Goal: Information Seeking & Learning: Learn about a topic

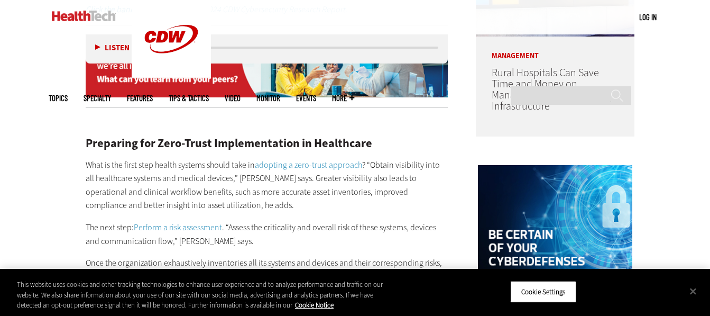
scroll to position [927, 0]
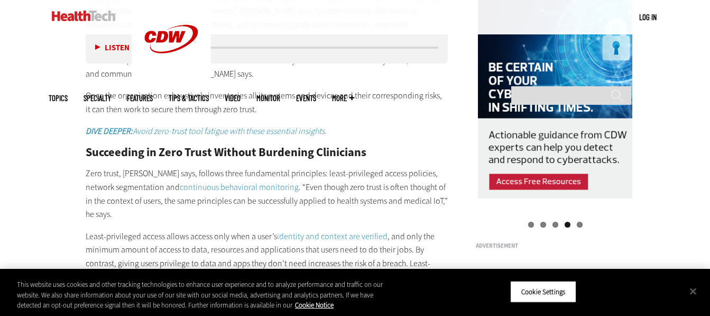
scroll to position [1090, 0]
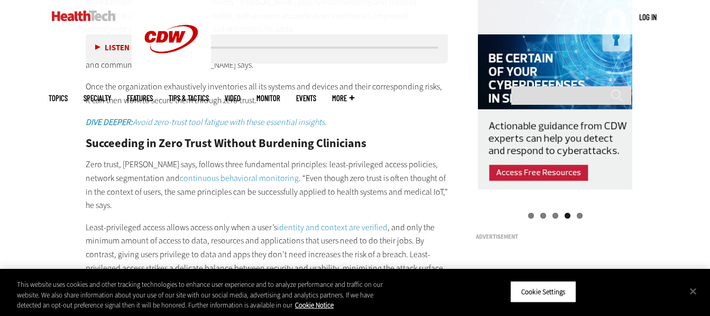
click at [23, 162] on div "Become an Insider Sign up today to receive premium content! Sign Up MENU Log in…" at bounding box center [355, 175] width 710 height 2530
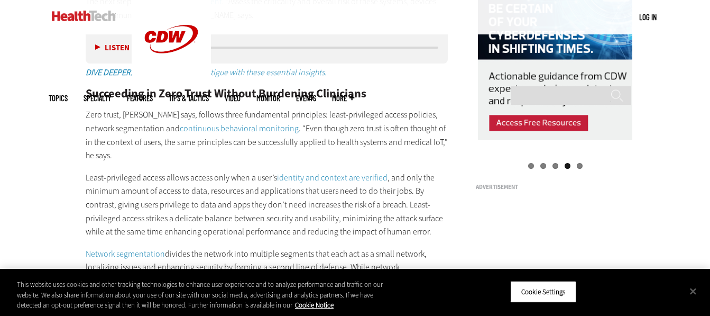
scroll to position [1127, 0]
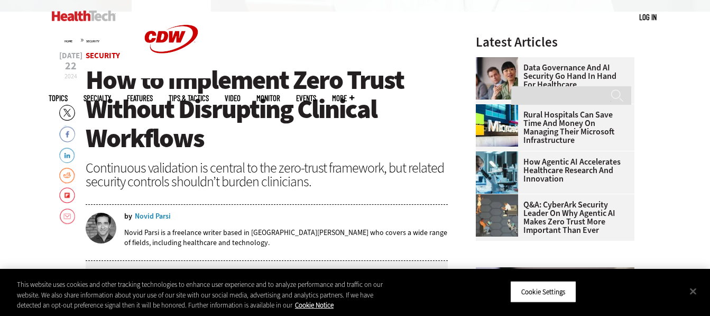
scroll to position [353, 0]
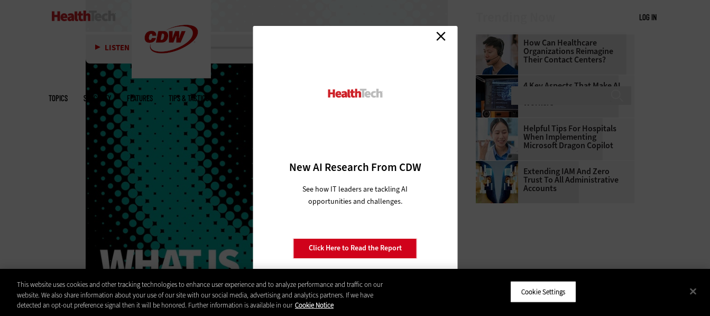
scroll to position [1490, 0]
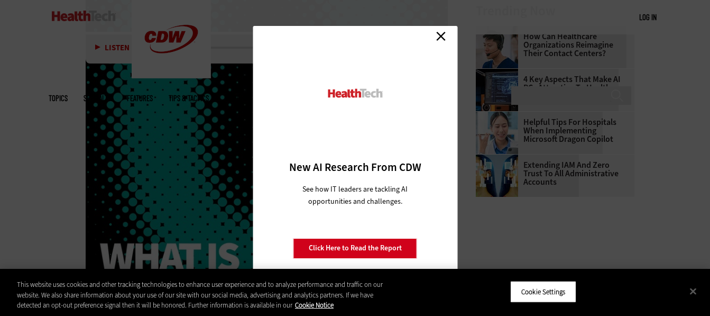
click at [436, 37] on link "Close" at bounding box center [441, 37] width 16 height 16
